Goal: Task Accomplishment & Management: Use online tool/utility

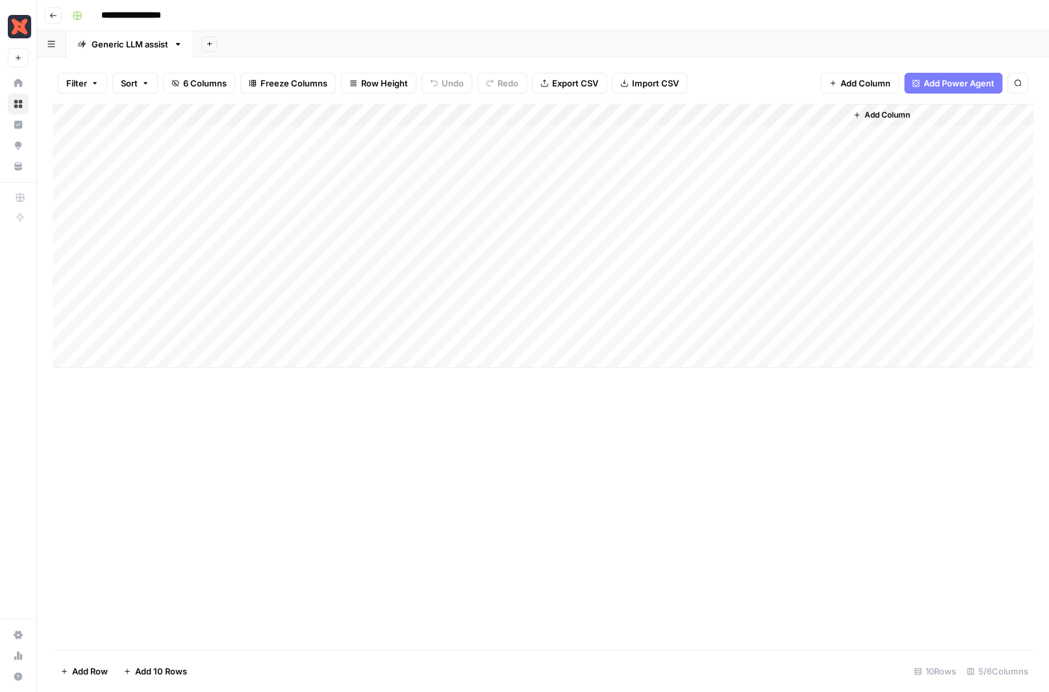
click at [166, 47] on div "Generic LLM assist" at bounding box center [130, 44] width 77 height 13
click at [58, 13] on button "Go back" at bounding box center [53, 15] width 17 height 17
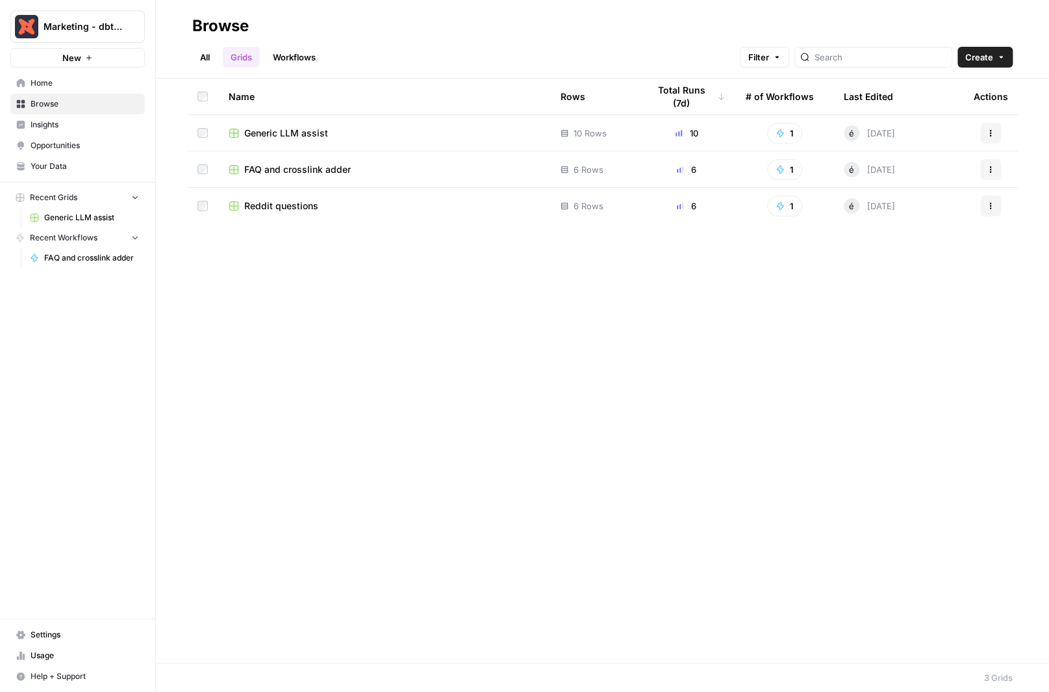
click at [315, 170] on span "FAQ and crosslink adder" at bounding box center [297, 169] width 107 height 13
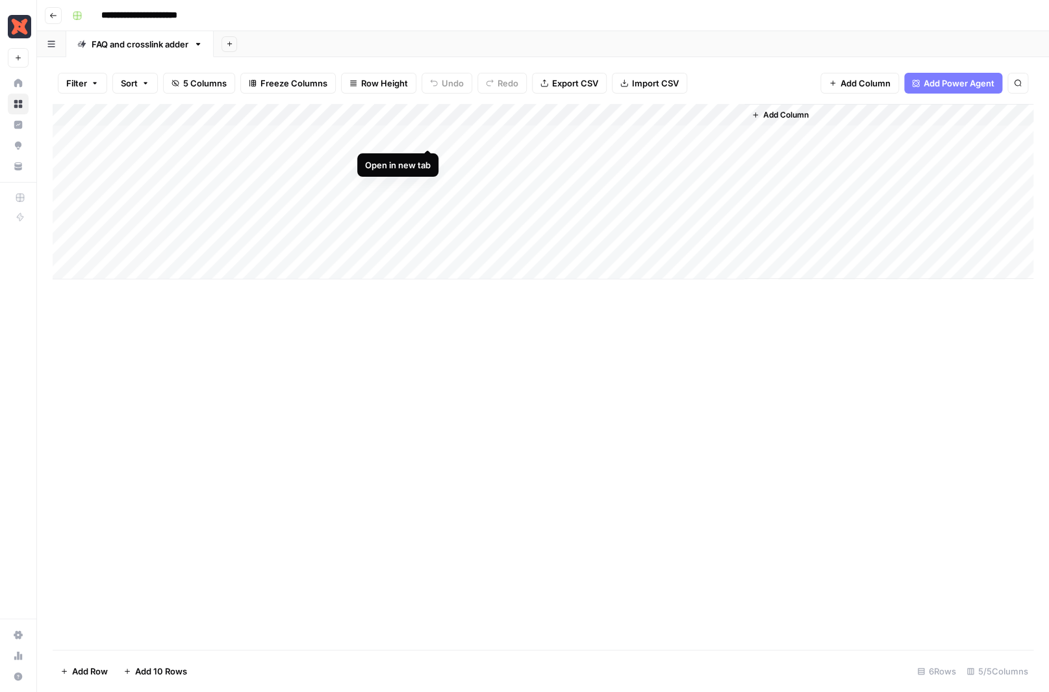
click at [425, 134] on div "Add Column" at bounding box center [543, 191] width 981 height 175
click at [55, 14] on icon "button" at bounding box center [53, 16] width 8 height 8
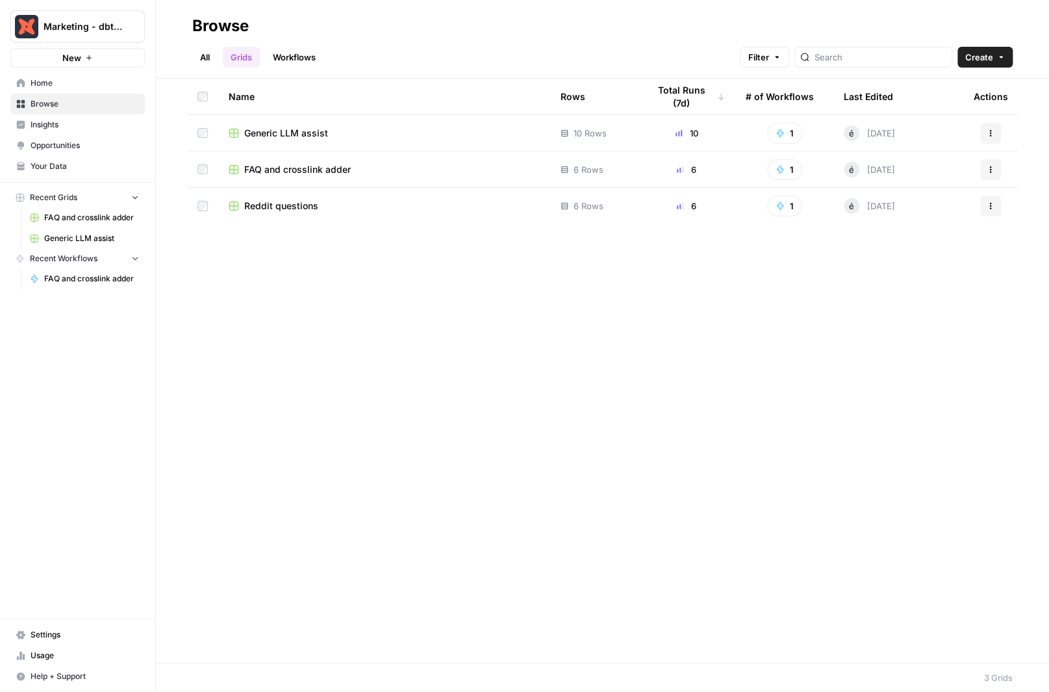
click at [307, 130] on span "Generic LLM assist" at bounding box center [286, 133] width 84 height 13
